Goal: Task Accomplishment & Management: Complete application form

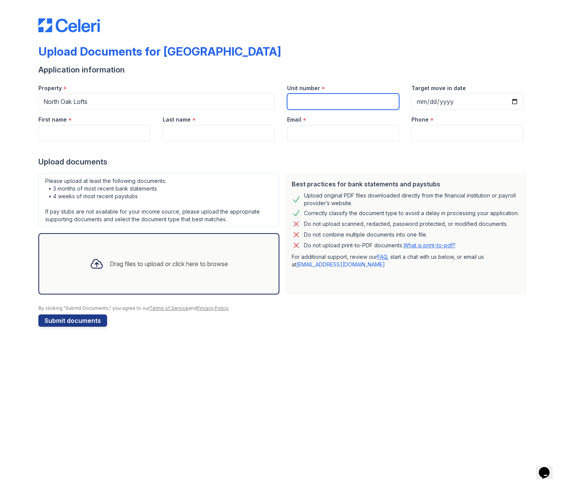
click at [354, 99] on input "Unit number" at bounding box center [343, 102] width 112 height 16
click at [343, 102] on input "Unit number" at bounding box center [343, 102] width 112 height 16
type input "3s"
click at [454, 106] on input "Target move in date" at bounding box center [467, 102] width 112 height 16
click at [514, 99] on input "Target move in date" at bounding box center [467, 102] width 112 height 16
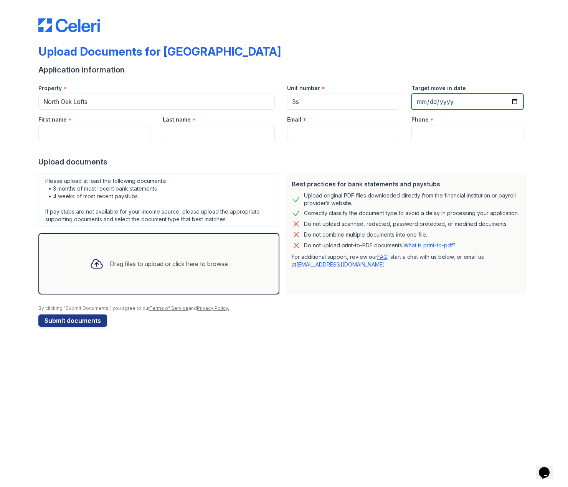
type input "[DATE]"
click at [66, 134] on input "First name" at bounding box center [94, 133] width 112 height 16
click at [88, 138] on input "Coreeye" at bounding box center [94, 133] width 112 height 16
type input "[PERSON_NAME]"
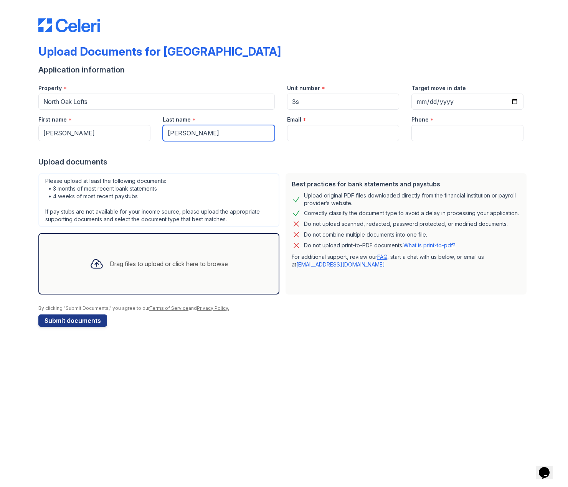
type input "[PERSON_NAME]"
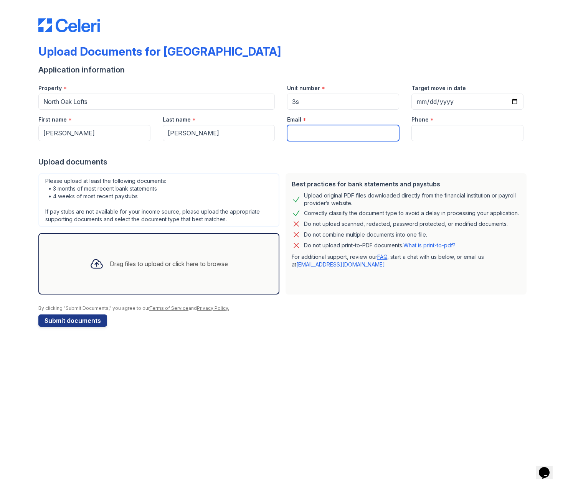
click at [325, 133] on input "Email" at bounding box center [343, 133] width 112 height 16
type input "[EMAIL_ADDRESS][DOMAIN_NAME]"
type input "8155460250"
click at [96, 269] on icon at bounding box center [97, 264] width 14 height 14
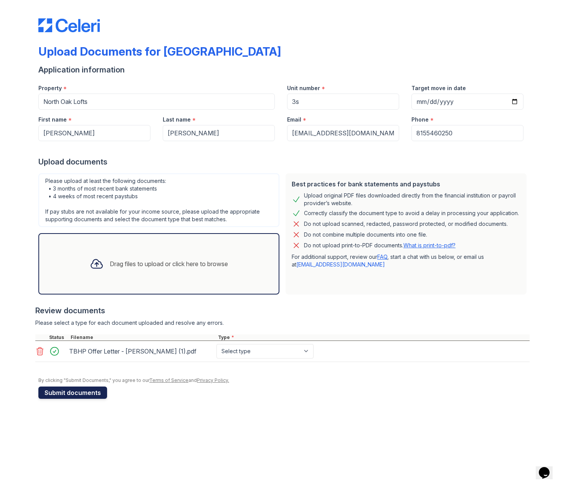
click at [78, 390] on button "Submit documents" at bounding box center [72, 393] width 69 height 12
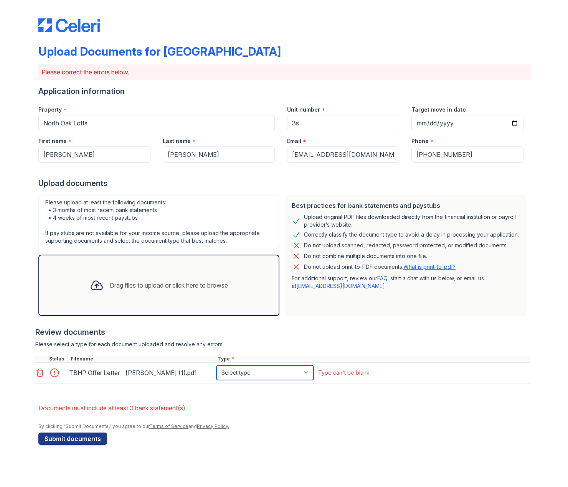
click at [283, 375] on select "Select type Paystub Bank Statement Offer Letter Tax Documents Benefit Award Let…" at bounding box center [264, 373] width 97 height 15
select select "offer_letter"
click at [216, 366] on select "Select type Paystub Bank Statement Offer Letter Tax Documents Benefit Award Let…" at bounding box center [264, 373] width 97 height 15
click at [86, 434] on button "Submit documents" at bounding box center [72, 439] width 69 height 12
click at [118, 287] on div "Drag files to upload or click here to browse" at bounding box center [169, 285] width 118 height 9
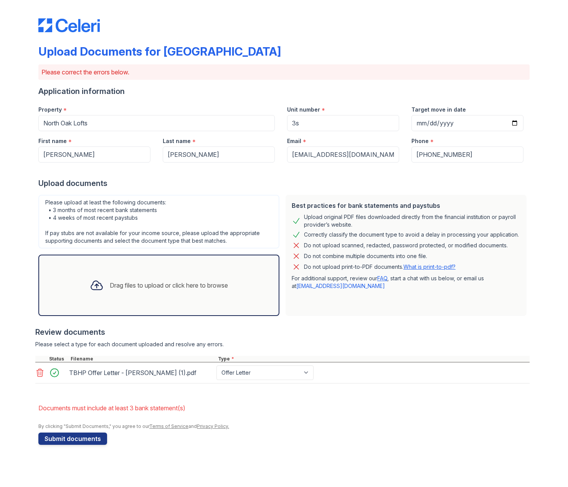
click at [153, 275] on div "Drag files to upload or click here to browse" at bounding box center [159, 285] width 150 height 26
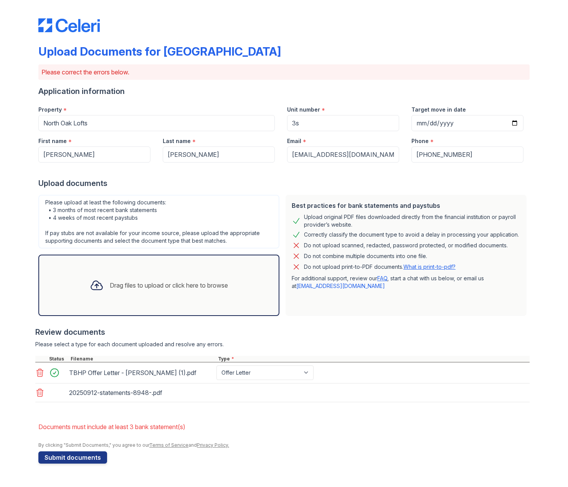
click at [168, 295] on div "Drag files to upload or click here to browse" at bounding box center [159, 285] width 150 height 26
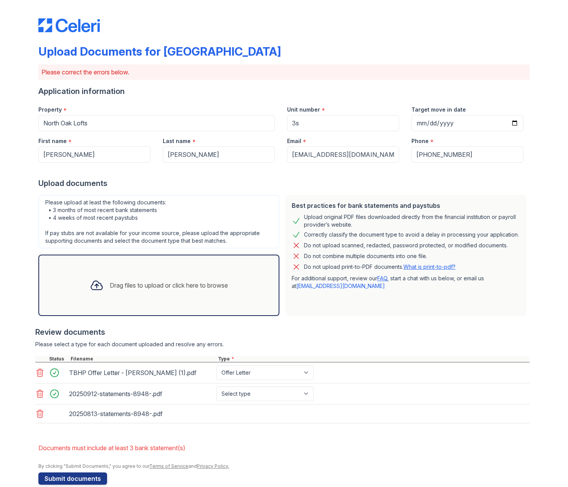
click at [163, 289] on div "Drag files to upload or click here to browse" at bounding box center [169, 285] width 118 height 9
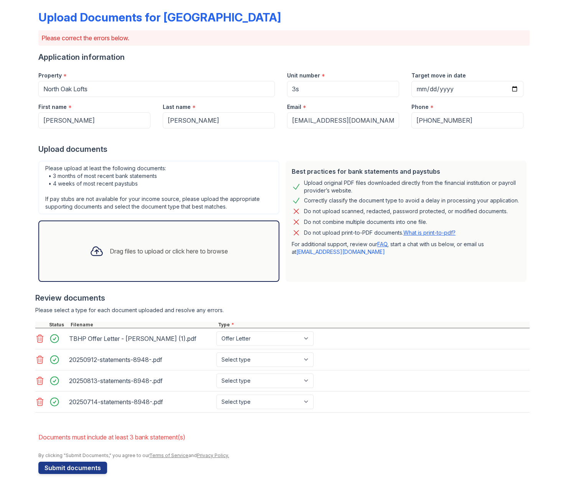
scroll to position [36, 0]
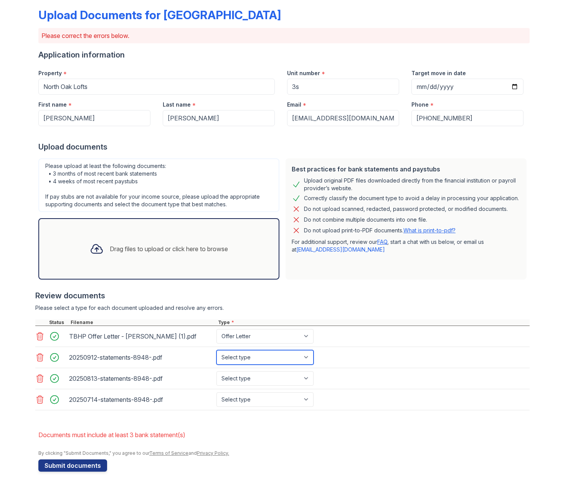
click at [253, 351] on select "Select type Paystub Bank Statement Offer Letter Tax Documents Benefit Award Let…" at bounding box center [264, 357] width 97 height 15
select select "bank_statement"
click at [216, 350] on select "Select type Paystub Bank Statement Offer Letter Tax Documents Benefit Award Let…" at bounding box center [264, 357] width 97 height 15
drag, startPoint x: 252, startPoint y: 378, endPoint x: 252, endPoint y: 385, distance: 7.3
click at [252, 378] on select "Select type Paystub Bank Statement Offer Letter Tax Documents Benefit Award Let…" at bounding box center [264, 378] width 97 height 15
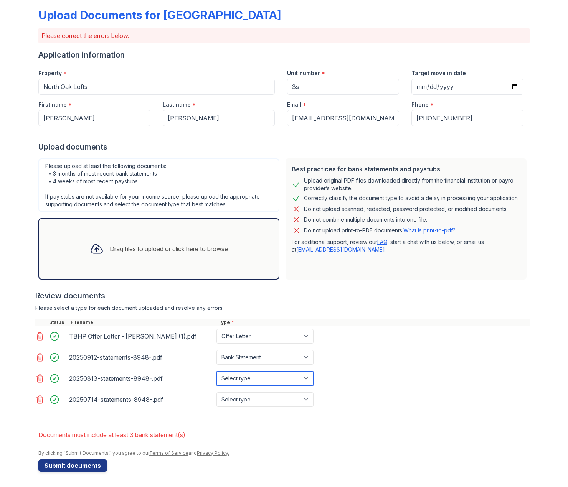
select select "bank_statement"
click at [216, 371] on select "Select type Paystub Bank Statement Offer Letter Tax Documents Benefit Award Let…" at bounding box center [264, 378] width 97 height 15
click at [256, 399] on select "Select type Paystub Bank Statement Offer Letter Tax Documents Benefit Award Let…" at bounding box center [264, 400] width 97 height 15
select select "bank_statement"
click at [216, 393] on select "Select type Paystub Bank Statement Offer Letter Tax Documents Benefit Award Let…" at bounding box center [264, 400] width 97 height 15
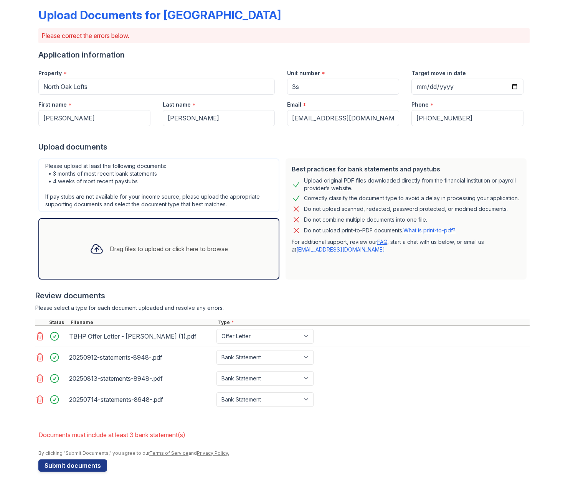
click at [124, 422] on form "Application information Property * [GEOGRAPHIC_DATA] Unit number * 3s Target mo…" at bounding box center [283, 260] width 491 height 422
click at [87, 466] on button "Submit documents" at bounding box center [72, 466] width 69 height 12
